Goal: Task Accomplishment & Management: Manage account settings

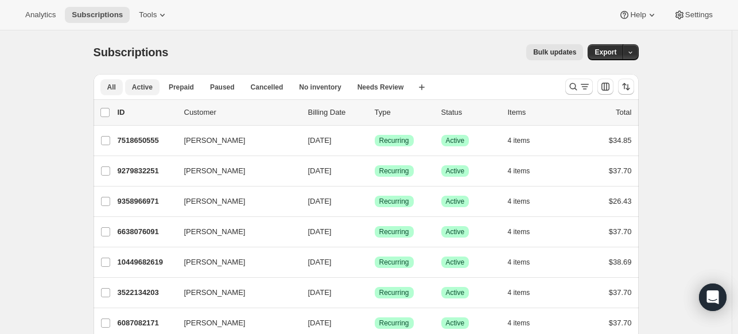
click at [149, 89] on span "Active" at bounding box center [142, 87] width 21 height 9
click at [109, 113] on input "0 selected" at bounding box center [104, 112] width 9 height 9
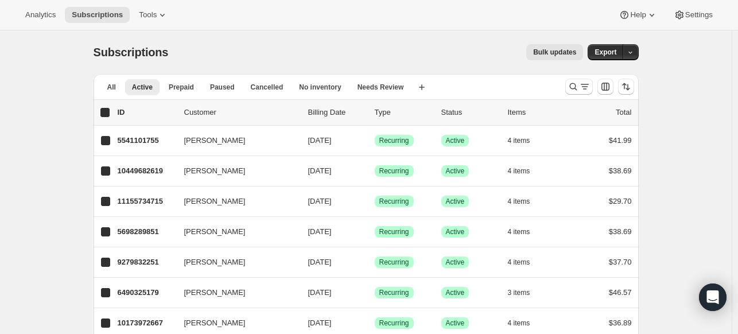
checkbox input "true"
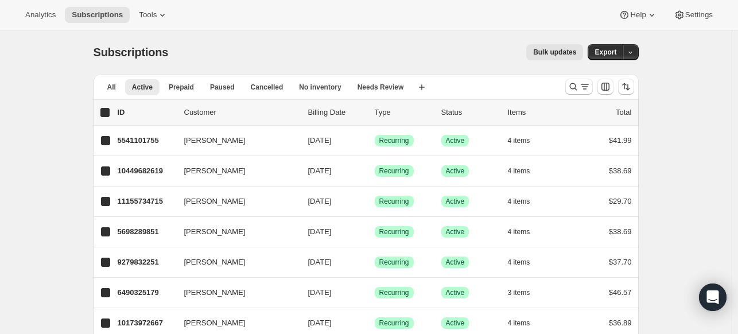
checkbox input "true"
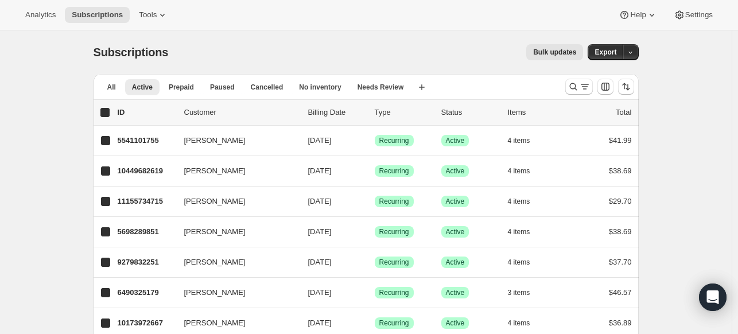
checkbox input "true"
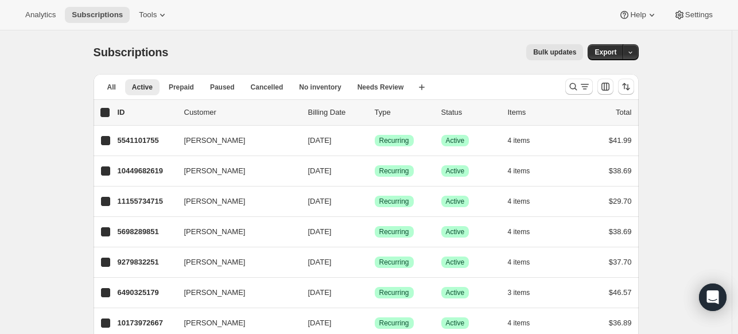
checkbox input "true"
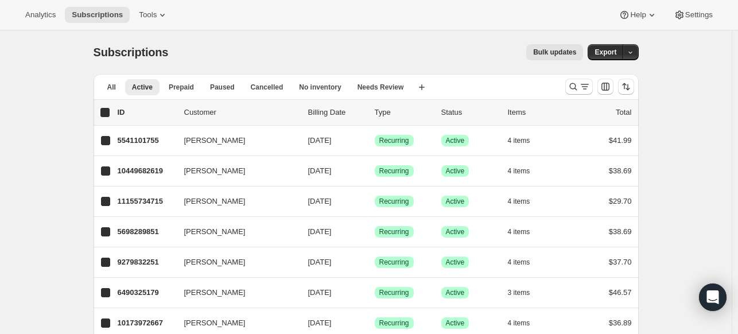
checkbox input "true"
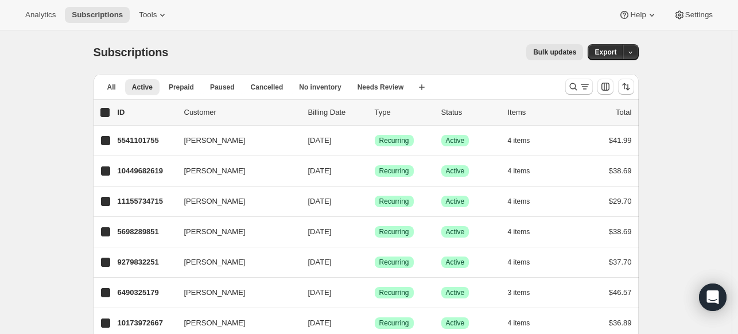
checkbox input "true"
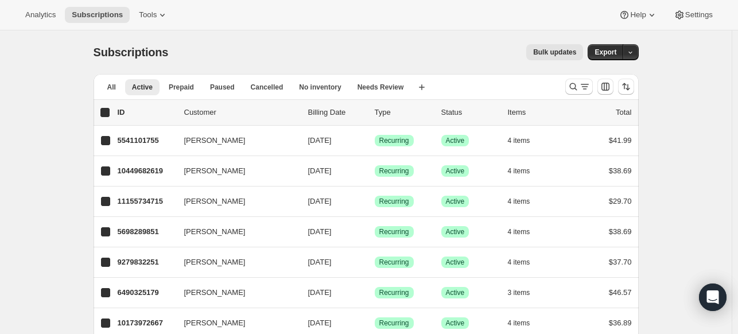
checkbox input "true"
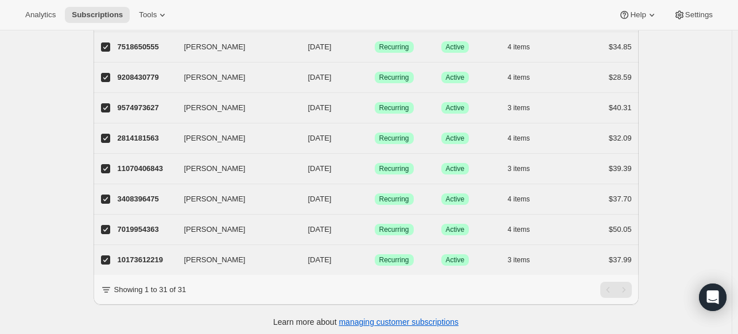
scroll to position [803, 0]
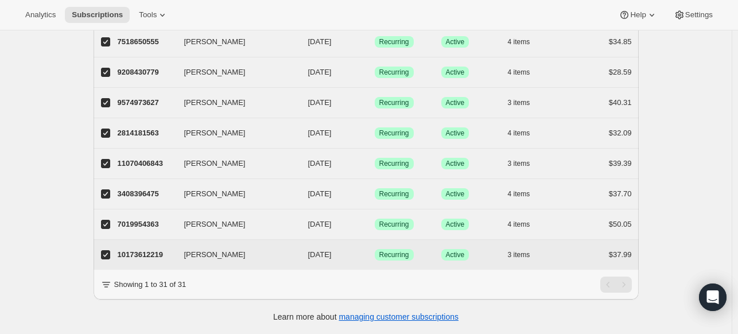
click at [107, 250] on input "[PERSON_NAME]" at bounding box center [105, 254] width 9 height 9
checkbox input "false"
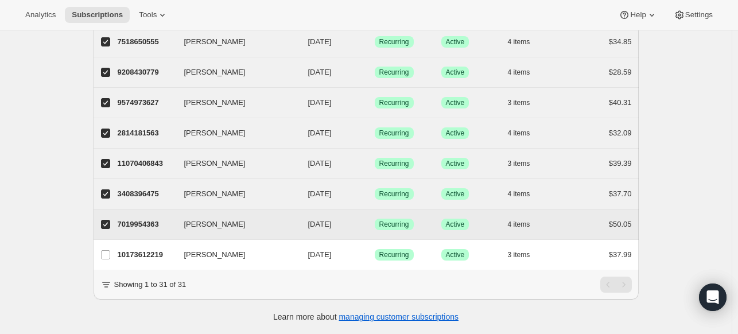
click at [110, 220] on input "[PERSON_NAME]" at bounding box center [105, 224] width 9 height 9
checkbox input "false"
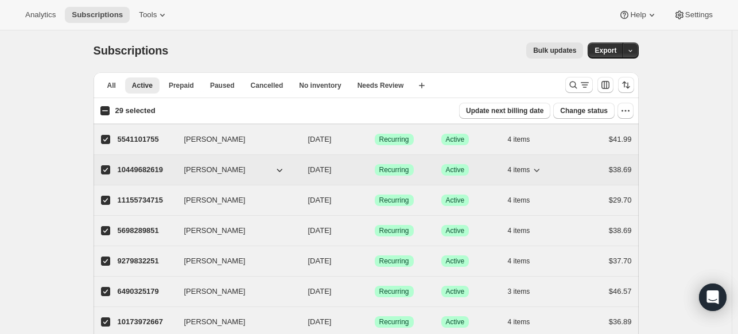
scroll to position [0, 0]
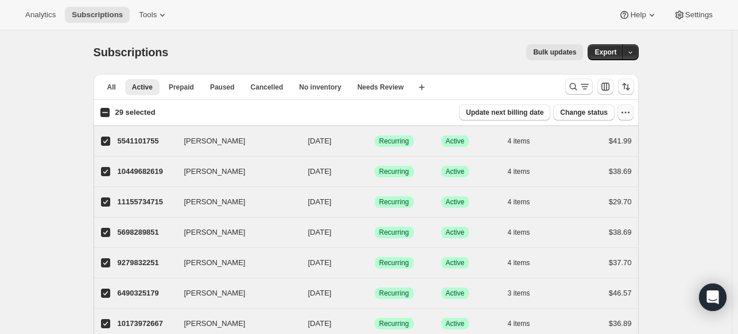
click at [631, 113] on icon "button" at bounding box center [625, 112] width 11 height 11
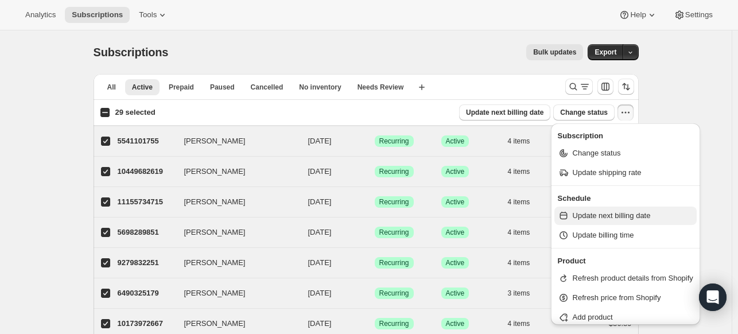
click at [633, 215] on span "Update next billing date" at bounding box center [612, 215] width 78 height 9
select select "14"
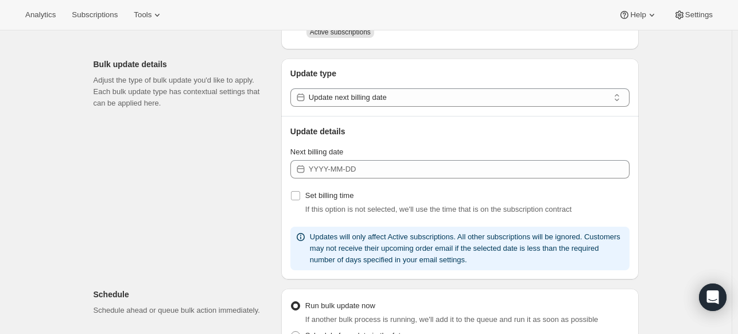
scroll to position [115, 0]
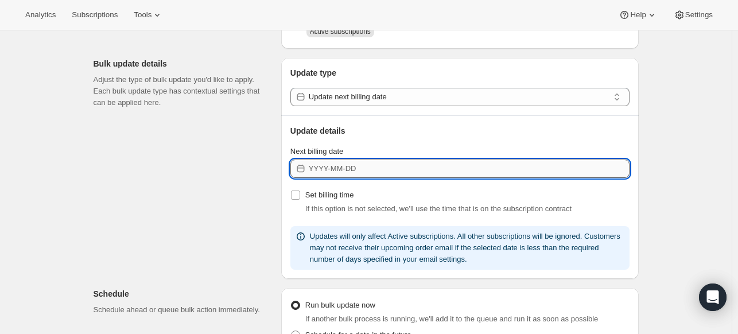
click at [489, 167] on input "Next billing date" at bounding box center [469, 169] width 321 height 18
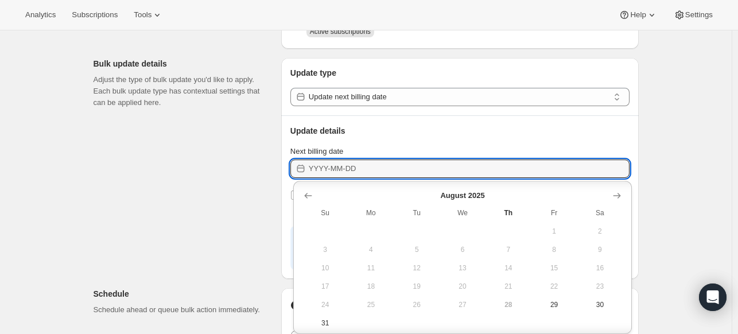
scroll to position [7, 0]
click at [614, 190] on icon "Show next month, September 2025" at bounding box center [616, 188] width 11 height 11
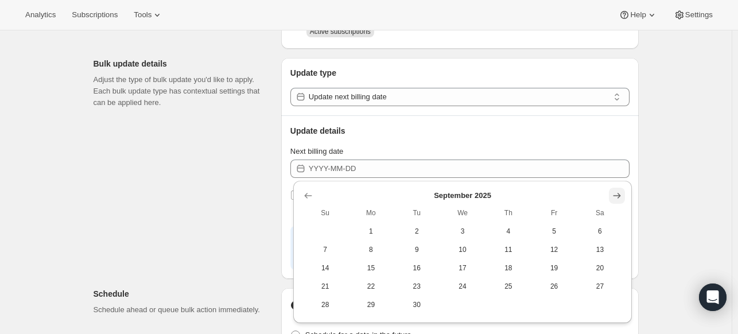
scroll to position [0, 0]
click at [559, 231] on span "5" at bounding box center [554, 231] width 37 height 9
type input "[DATE]"
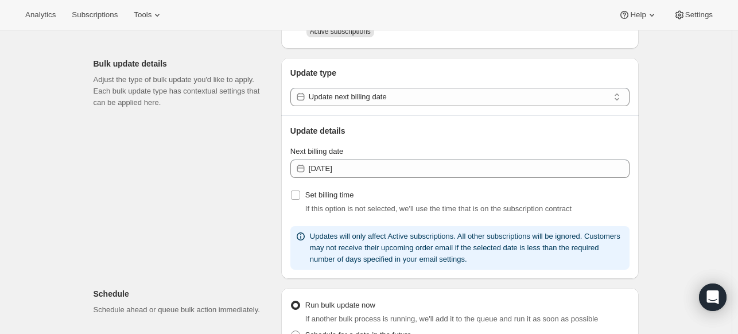
click at [684, 178] on div "Create bulk update. This page is ready Create bulk update Subscriptions to upda…" at bounding box center [366, 296] width 732 height 761
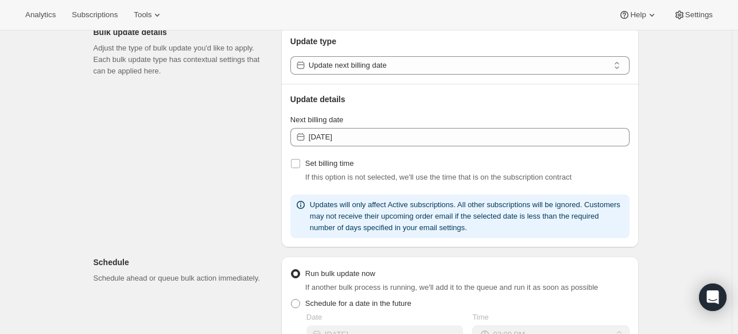
scroll to position [230, 0]
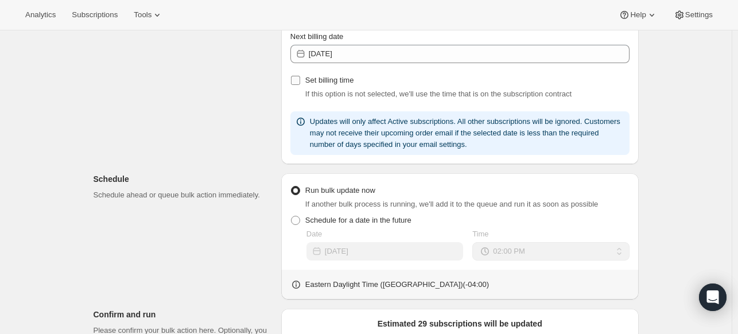
click at [299, 81] on input "Set billing time" at bounding box center [295, 80] width 9 height 9
checkbox input "true"
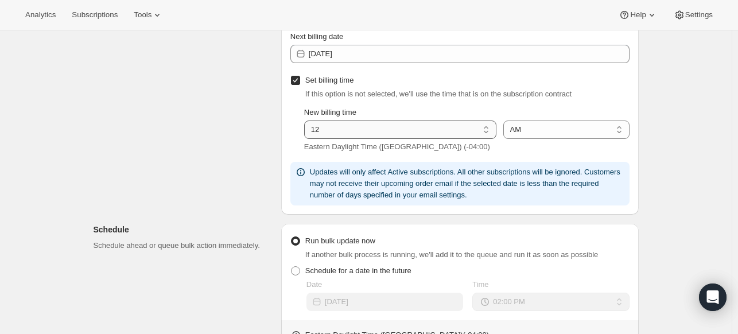
click at [398, 132] on select "01 02 03 04 05 06 07 08 09 10 11 12" at bounding box center [400, 129] width 192 height 18
select select "6"
click at [306, 120] on select "01 02 03 04 05 06 07 08 09 10 11 12" at bounding box center [400, 129] width 192 height 18
click at [676, 141] on div "Create bulk update. This page is ready Create bulk update Subscriptions to upda…" at bounding box center [366, 206] width 732 height 811
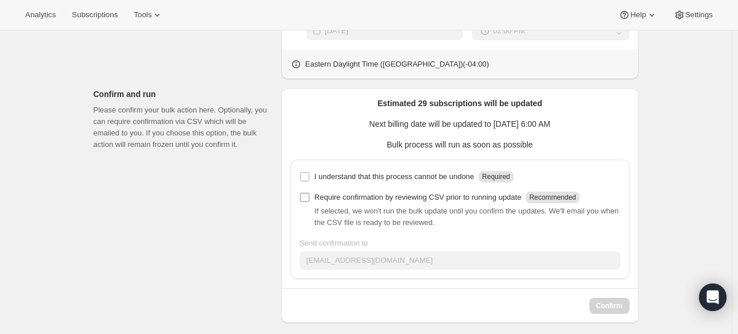
scroll to position [507, 0]
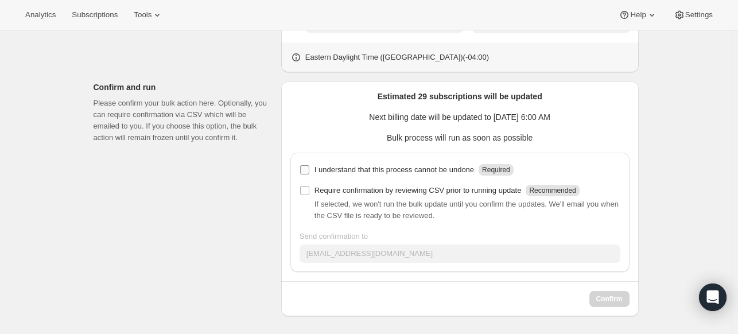
click at [318, 168] on p "I understand that this process cannot be undone" at bounding box center [394, 169] width 160 height 11
click at [309, 168] on input "I understand that this process cannot be undone Required" at bounding box center [304, 169] width 9 height 9
checkbox input "true"
click at [613, 303] on button "Confirm" at bounding box center [609, 299] width 40 height 16
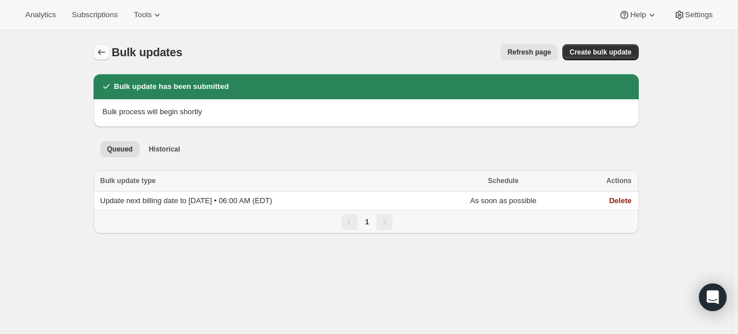
click at [102, 53] on icon "Bulk updates" at bounding box center [101, 51] width 11 height 11
